Goal: Information Seeking & Learning: Learn about a topic

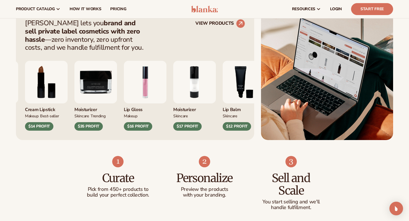
scroll to position [225, 0]
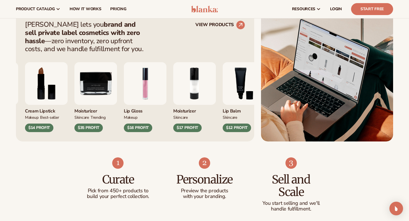
click at [155, 86] on img "1 / 9" at bounding box center [145, 83] width 43 height 43
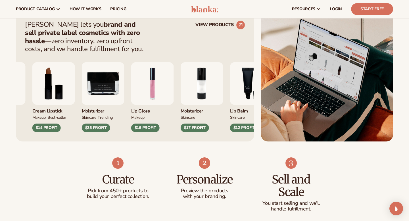
click at [153, 86] on img "1 / 9" at bounding box center [152, 83] width 43 height 43
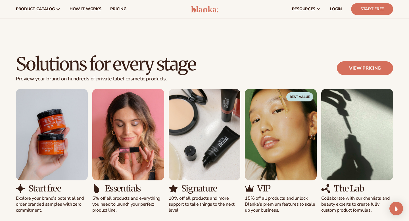
scroll to position [468, 0]
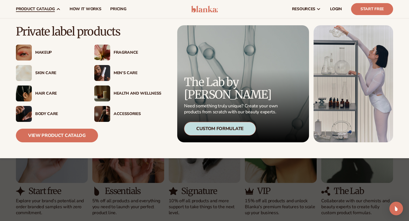
click at [41, 53] on div "Makeup" at bounding box center [59, 52] width 48 height 5
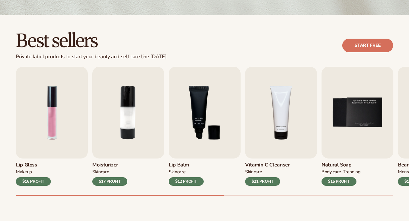
scroll to position [137, 0]
click at [49, 136] on img "1 / 9" at bounding box center [52, 113] width 72 height 92
click at [55, 125] on img "1 / 9" at bounding box center [52, 113] width 72 height 92
click at [33, 178] on div "$16 PROFIT" at bounding box center [33, 181] width 35 height 9
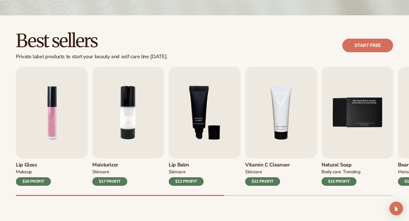
click at [38, 178] on div "$16 PROFIT" at bounding box center [33, 181] width 35 height 9
click at [52, 112] on img "1 / 9" at bounding box center [52, 113] width 72 height 92
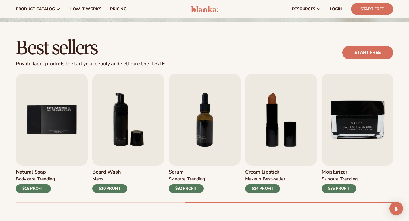
scroll to position [131, 0]
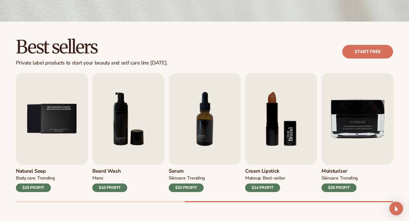
click at [273, 116] on img "8 / 9" at bounding box center [281, 119] width 72 height 92
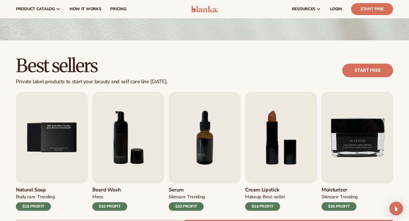
scroll to position [112, 0]
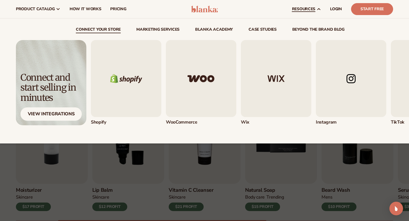
click at [314, 8] on span "resources" at bounding box center [303, 9] width 23 height 5
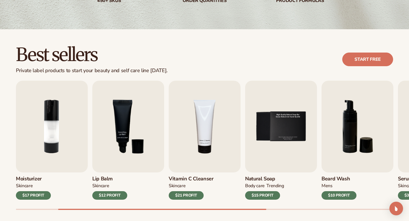
scroll to position [136, 0]
